Goal: Task Accomplishment & Management: Manage account settings

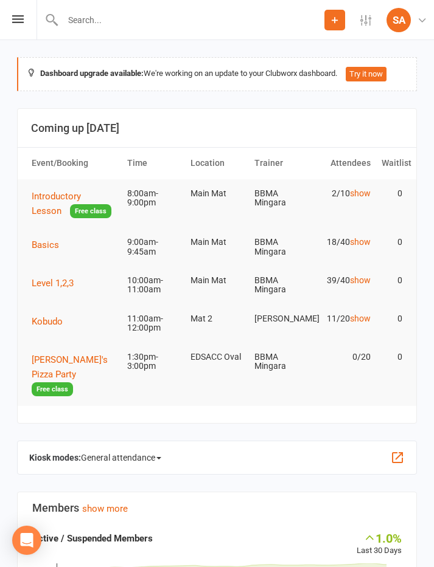
click at [43, 241] on span "Basics" at bounding box center [45, 245] width 27 height 11
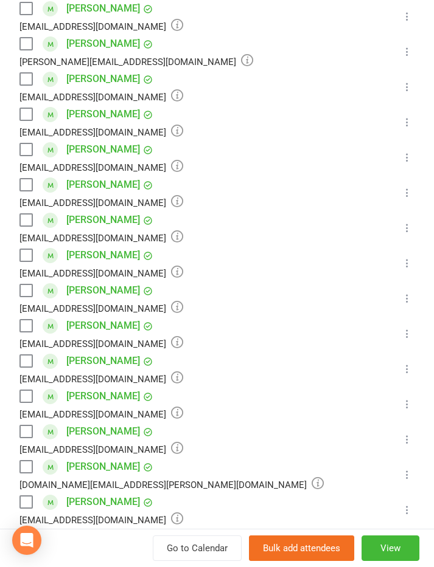
scroll to position [336, 0]
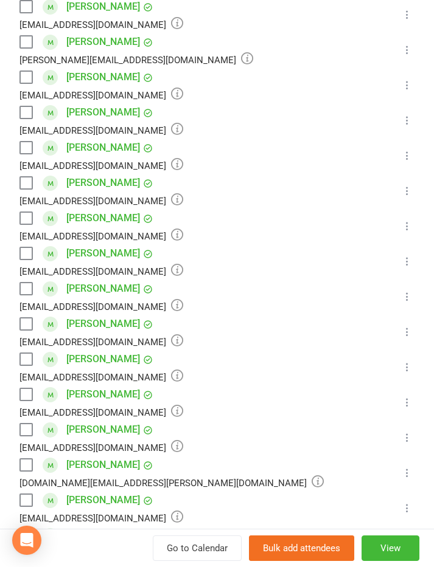
click at [30, 318] on label at bounding box center [25, 324] width 12 height 12
click at [26, 353] on label at bounding box center [25, 359] width 12 height 12
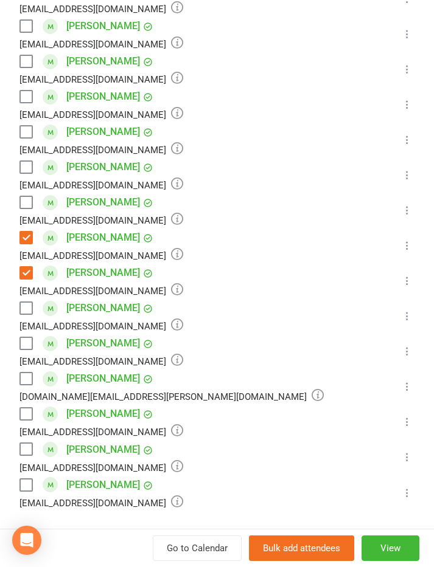
scroll to position [432, 0]
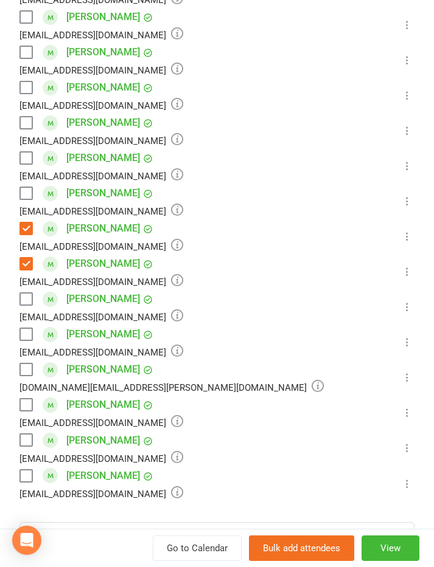
click at [29, 470] on label at bounding box center [25, 476] width 12 height 12
click at [31, 470] on label at bounding box center [25, 476] width 12 height 12
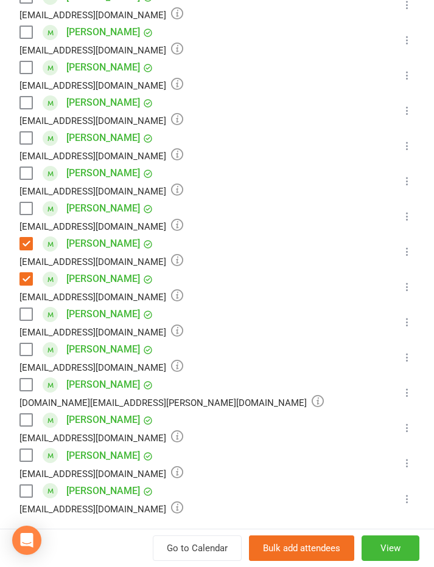
scroll to position [497, 0]
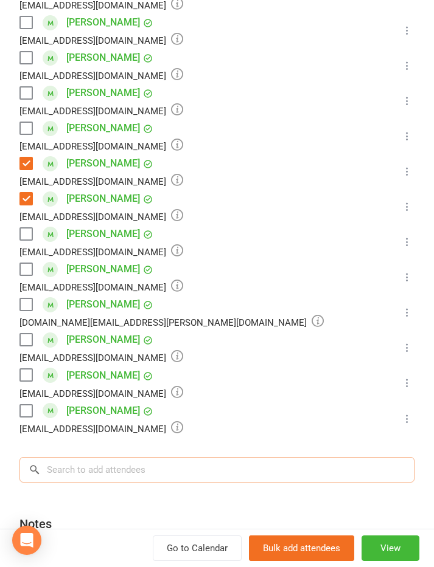
click at [239, 463] on input "search" at bounding box center [216, 470] width 395 height 26
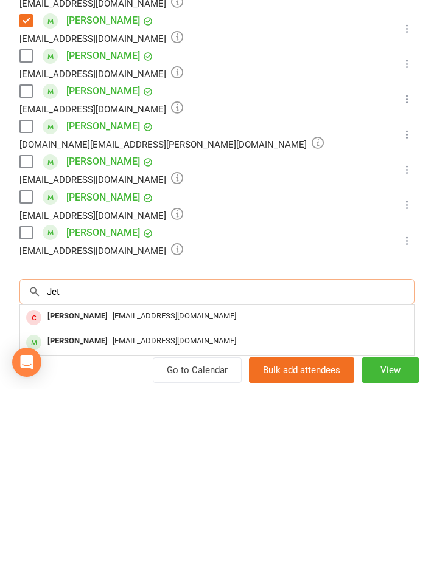
type input "Jet"
click at [69, 511] on div "Jet Cooper" at bounding box center [78, 520] width 70 height 18
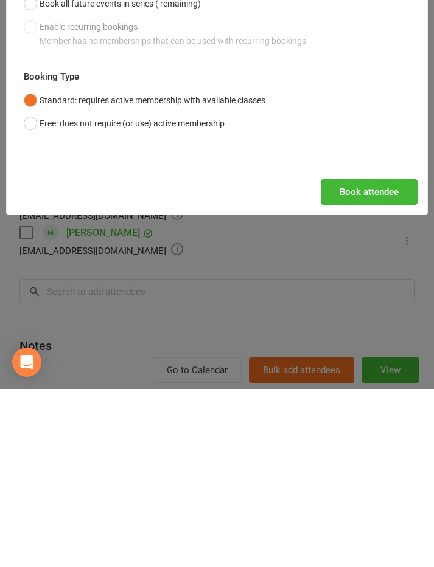
scroll to position [255, 0]
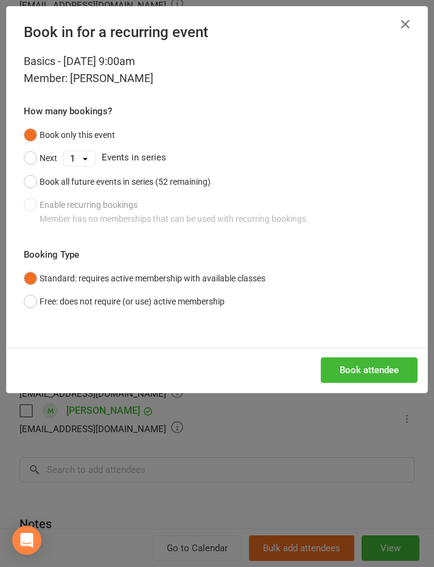
click at [29, 298] on button "Free: does not require (or use) active membership" at bounding box center [124, 301] width 201 height 23
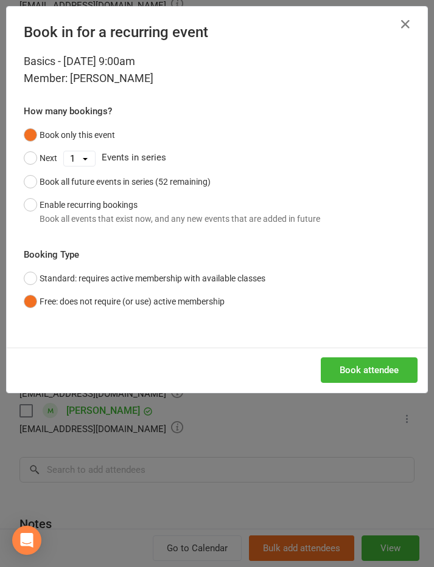
click at [384, 371] on button "Book attendee" at bounding box center [368, 371] width 97 height 26
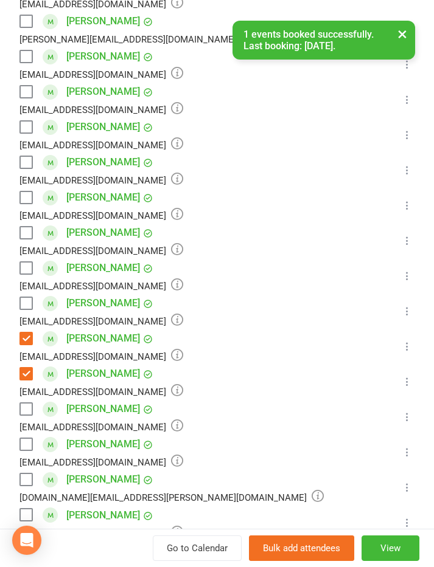
scroll to position [349, 0]
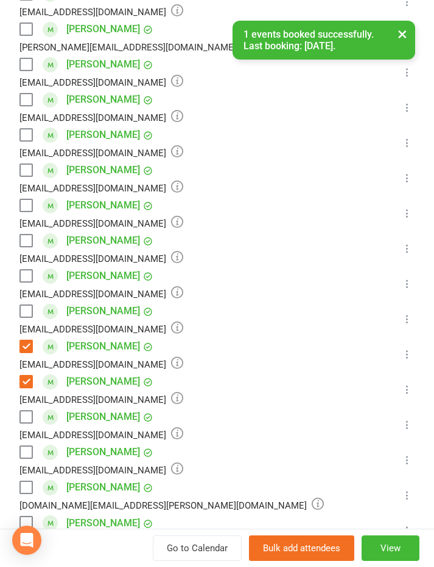
click at [27, 164] on label at bounding box center [25, 170] width 12 height 12
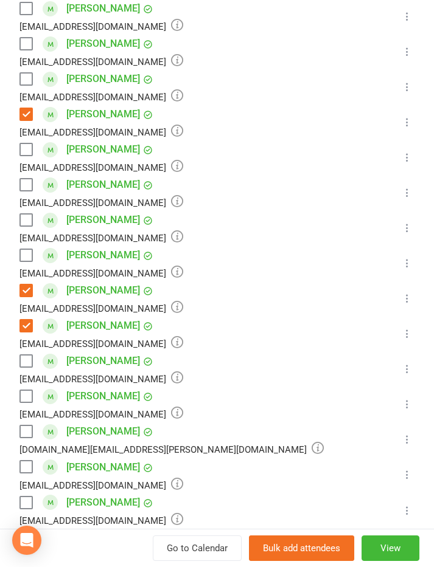
scroll to position [441, 0]
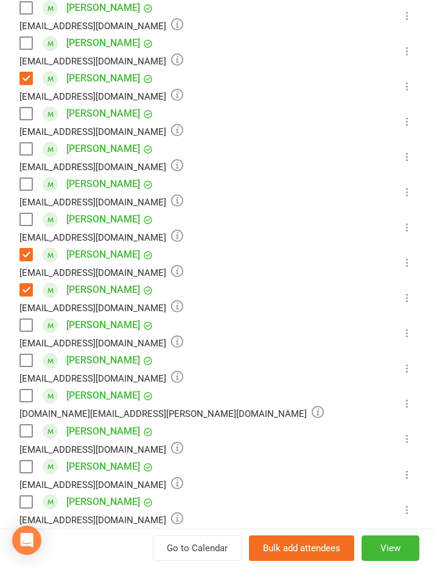
click at [31, 496] on label at bounding box center [25, 502] width 12 height 12
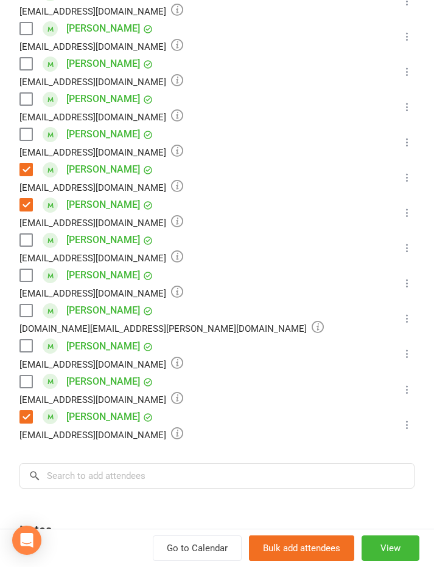
scroll to position [523, 0]
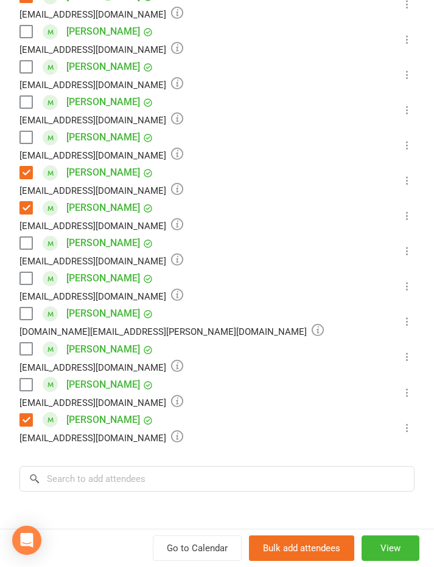
click at [31, 131] on label at bounding box center [25, 137] width 12 height 12
click at [229, 466] on input "search" at bounding box center [216, 479] width 395 height 26
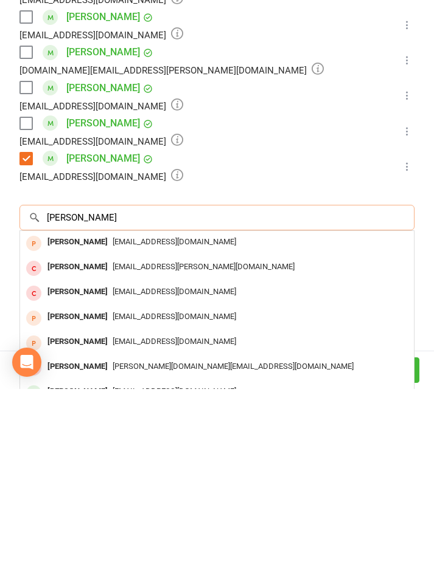
scroll to position [617, 0]
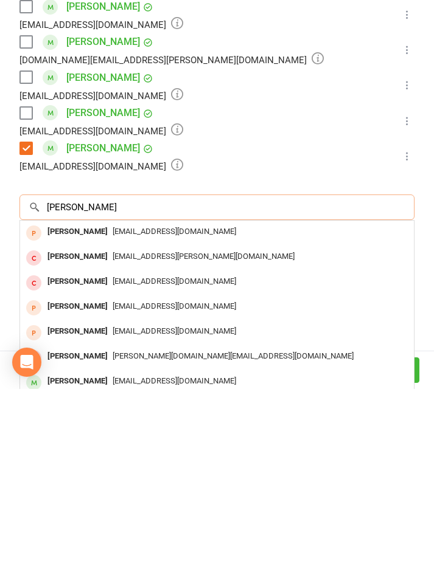
type input "Henry"
click at [80, 551] on div "Henry Wilson" at bounding box center [78, 560] width 70 height 18
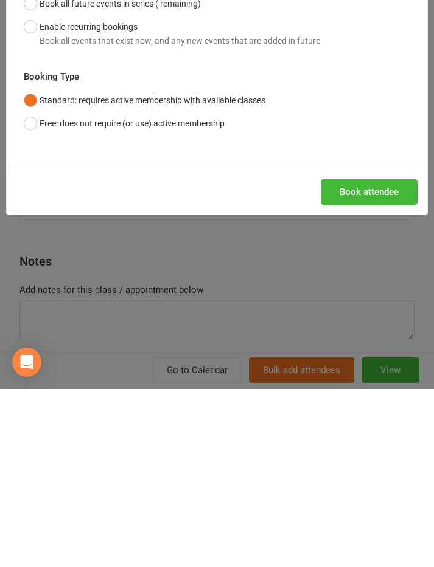
scroll to position [520, 0]
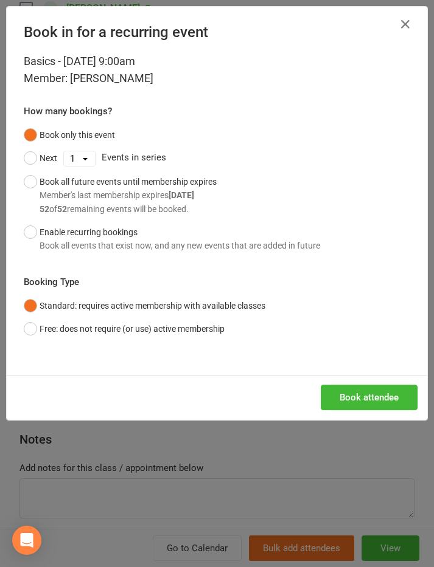
click at [34, 324] on button "Free: does not require (or use) active membership" at bounding box center [124, 328] width 201 height 23
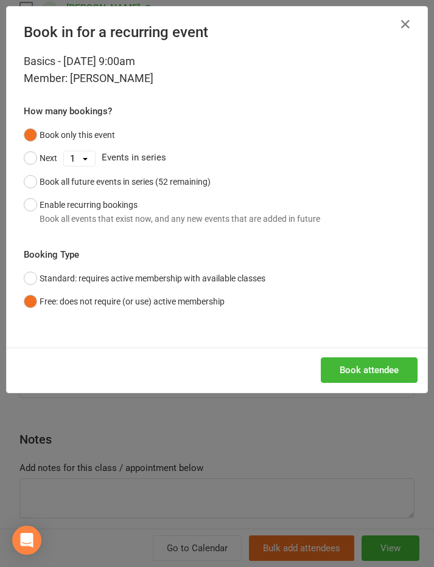
click at [376, 387] on div "Book attendee" at bounding box center [217, 370] width 420 height 45
click at [379, 377] on button "Book attendee" at bounding box center [368, 371] width 97 height 26
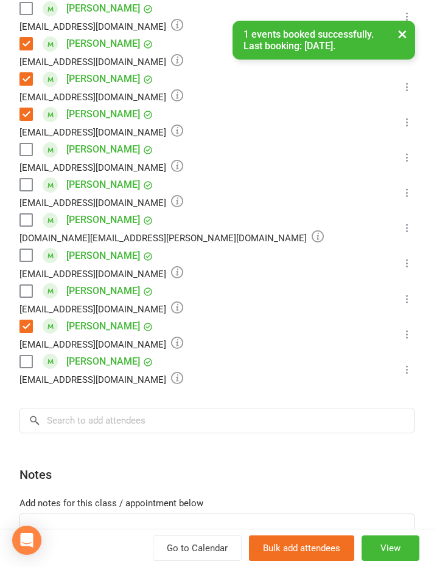
click at [29, 356] on label at bounding box center [25, 362] width 12 height 12
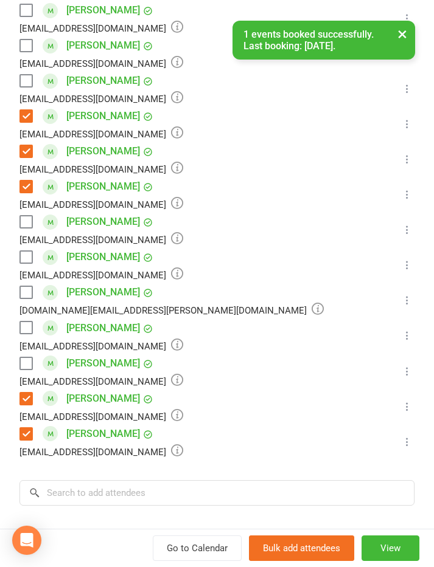
scroll to position [502, 0]
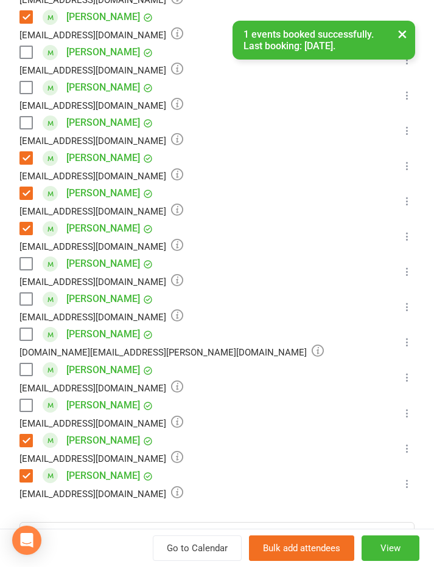
click at [32, 81] on label at bounding box center [25, 87] width 12 height 12
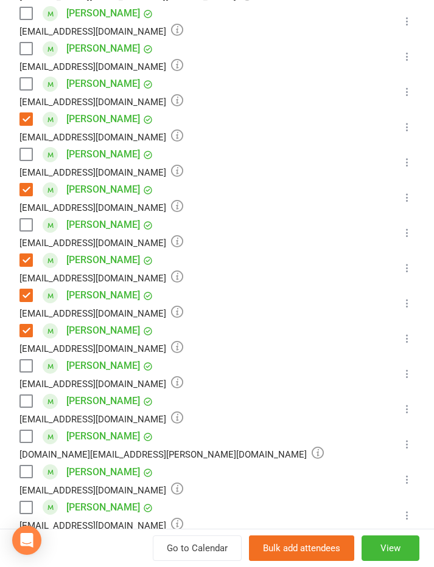
scroll to position [396, 0]
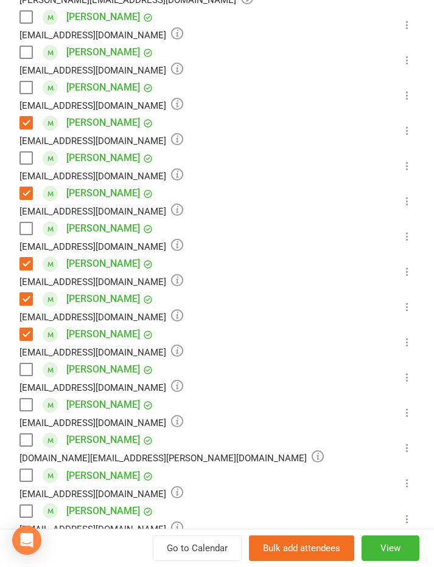
click at [30, 81] on label at bounding box center [25, 87] width 12 height 12
click at [16, 209] on div "Class kiosk mode Roll call 9:00 AM - 9:45 AM, Saturday, October, 11, 2025 with …" at bounding box center [217, 244] width 434 height 1181
click at [20, 223] on label at bounding box center [25, 229] width 12 height 12
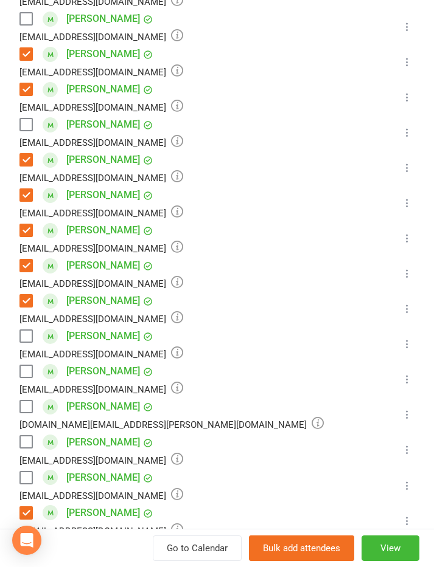
scroll to position [429, 0]
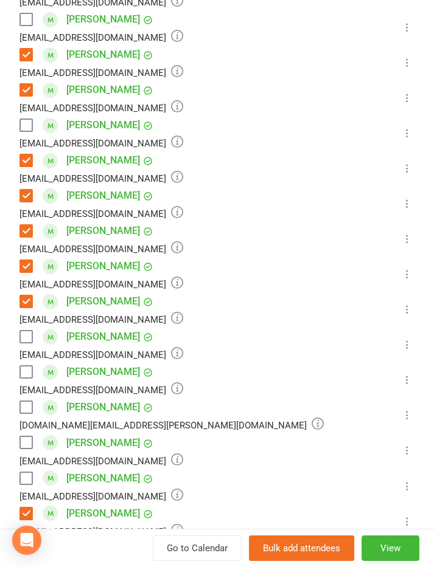
click at [26, 119] on label at bounding box center [25, 125] width 12 height 12
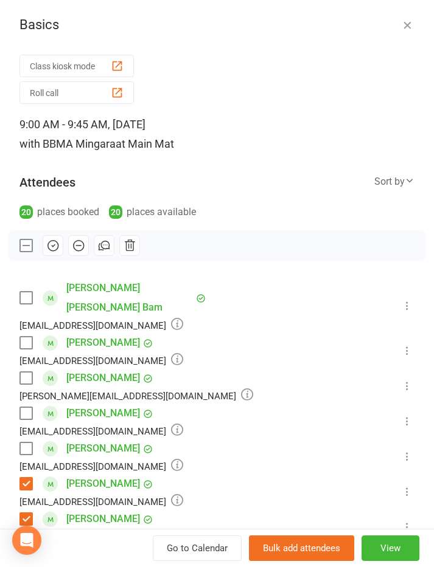
scroll to position [0, 0]
click at [52, 248] on icon "button" at bounding box center [52, 245] width 13 height 13
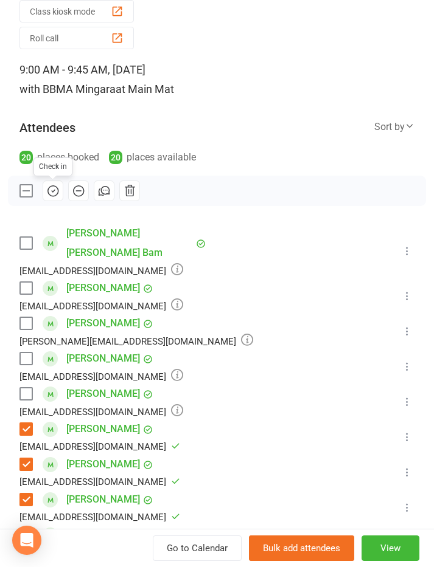
scroll to position [54, 0]
